Goal: Information Seeking & Learning: Find specific fact

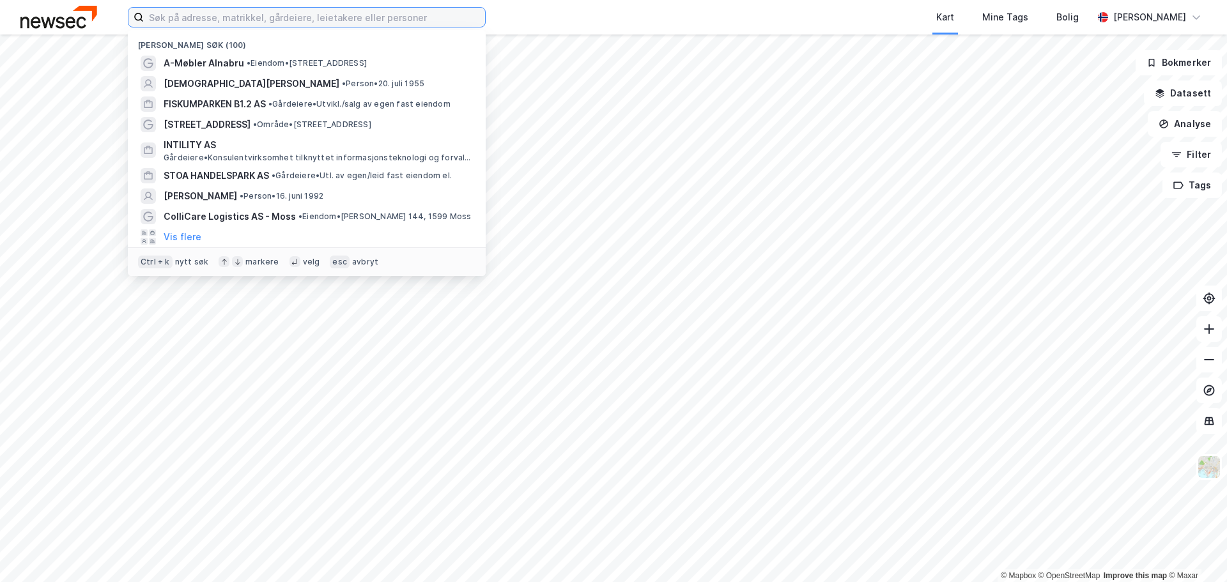
click at [229, 13] on input at bounding box center [314, 17] width 341 height 19
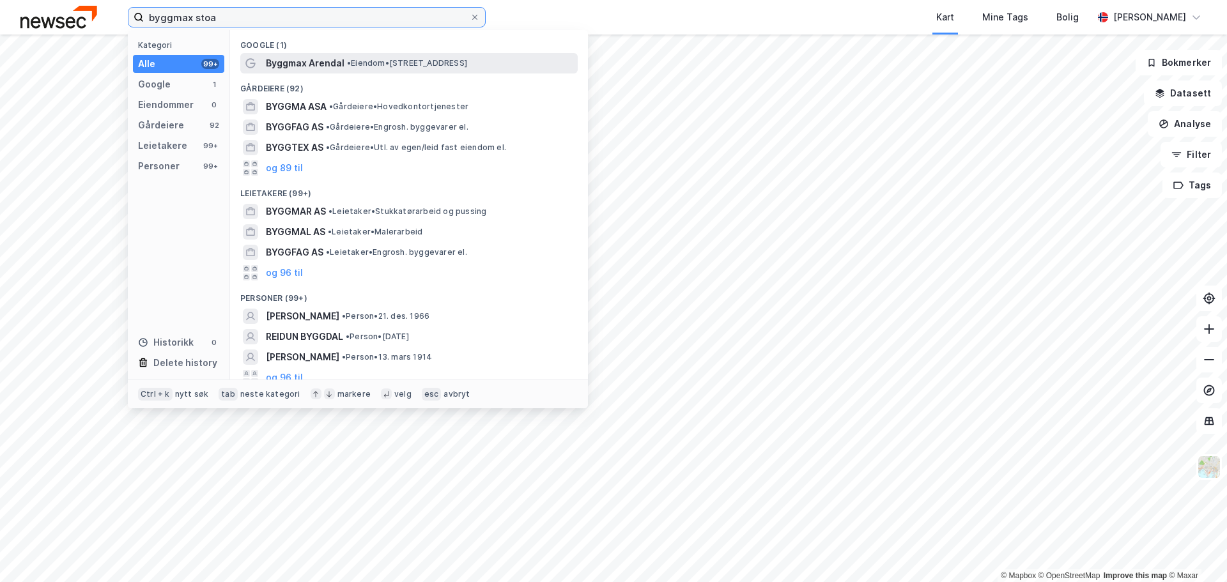
type input "byggmax stoa"
click at [347, 64] on span "•" at bounding box center [349, 63] width 4 height 10
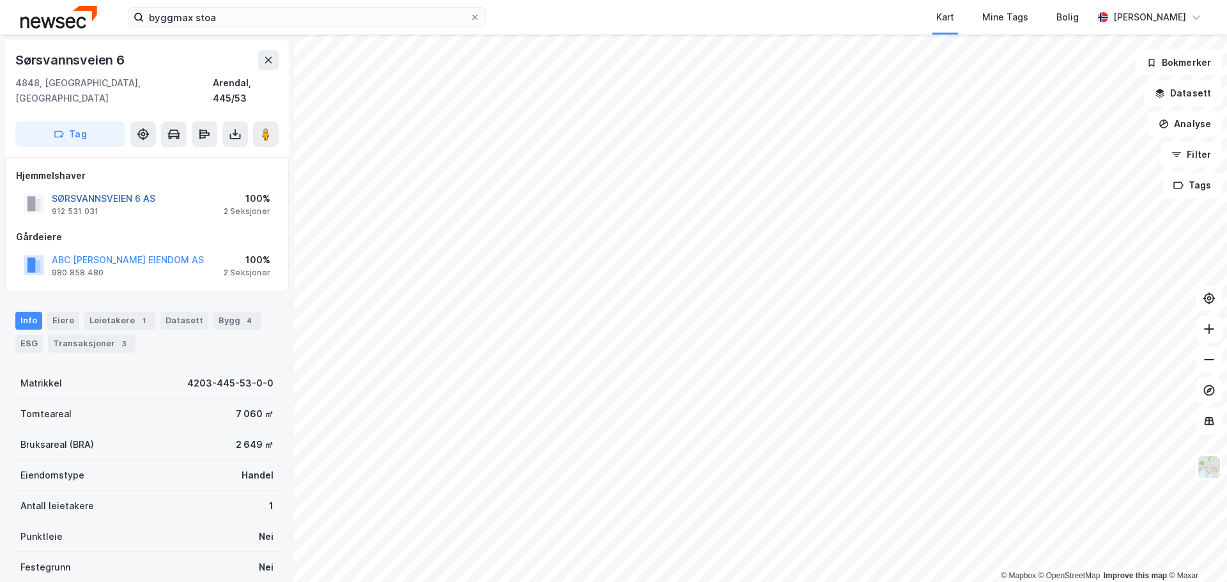
click at [0, 0] on button "SØRSVANNSVEIEN 6 AS" at bounding box center [0, 0] width 0 height 0
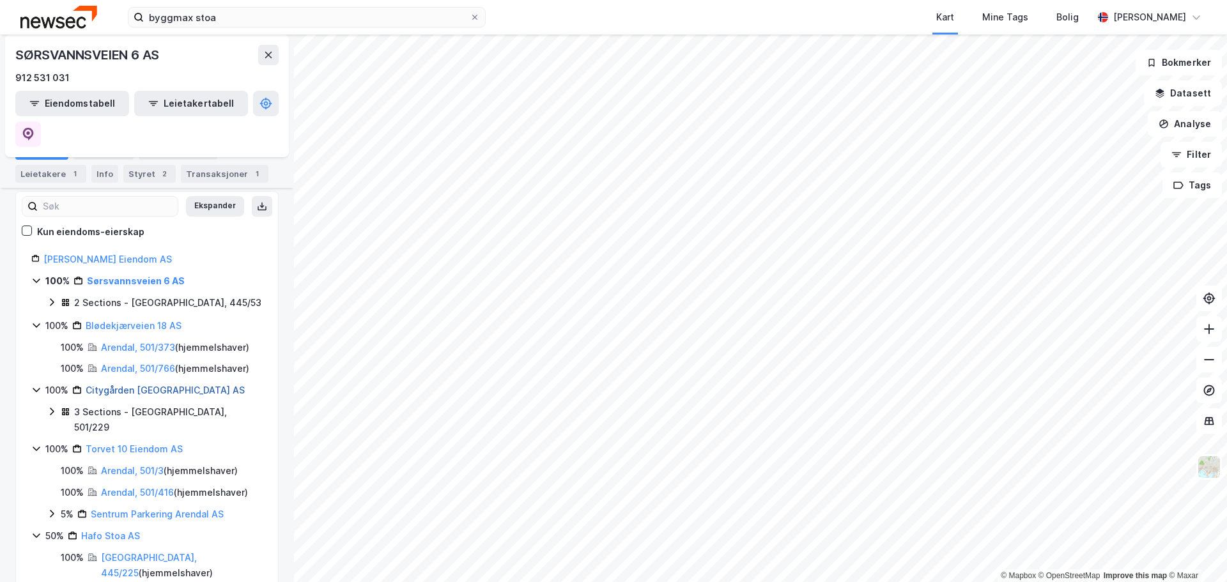
scroll to position [192, 0]
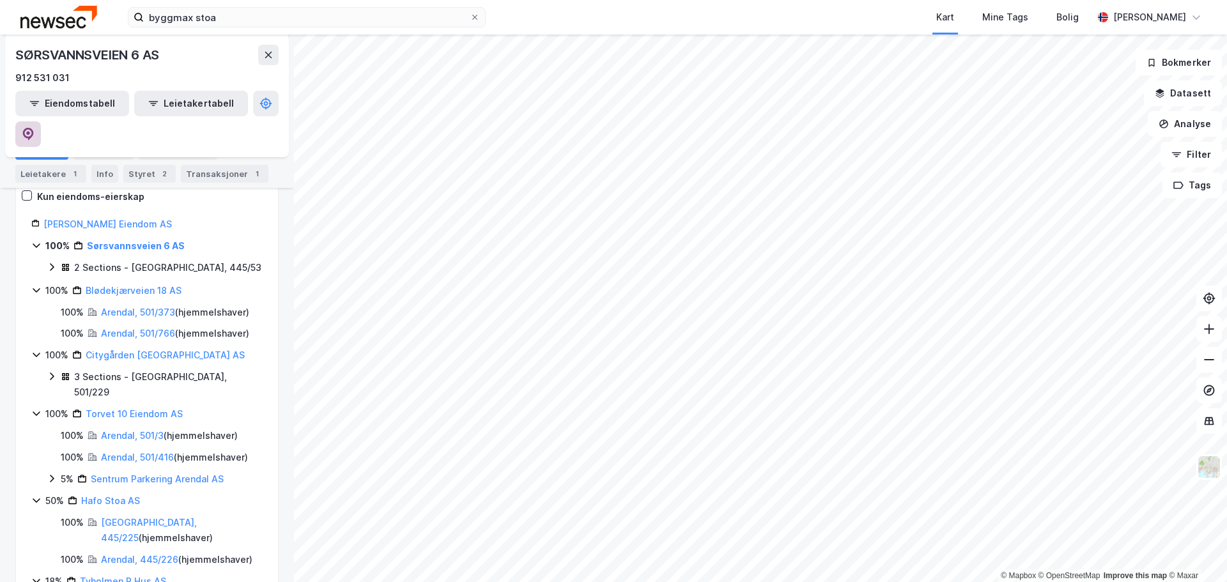
click at [35, 128] on icon at bounding box center [28, 134] width 13 height 13
drag, startPoint x: 163, startPoint y: 58, endPoint x: 6, endPoint y: 52, distance: 157.3
click at [6, 52] on div "SØRSVANNSVEIEN 6 AS 912 531 031 Eiendomstabell Leietakertabell" at bounding box center [147, 96] width 284 height 123
